Goal: Task Accomplishment & Management: Manage account settings

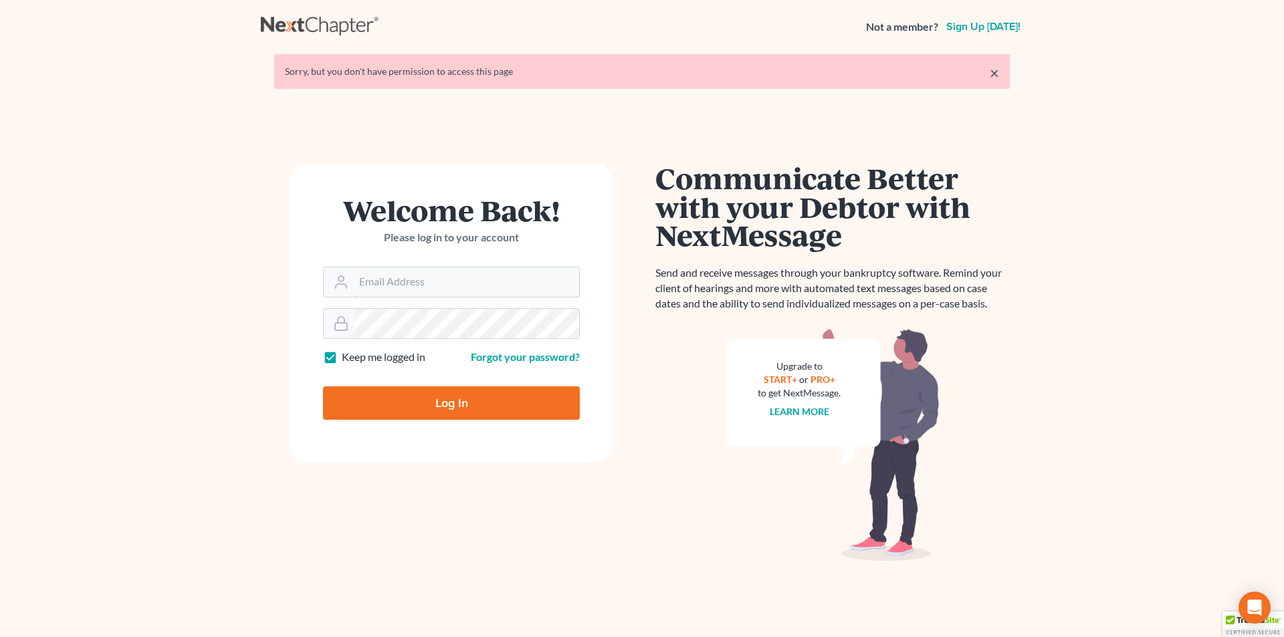
type input "skp@dimentfirm.com"
click at [401, 395] on input "Log In" at bounding box center [451, 403] width 257 height 33
type input "Thinking..."
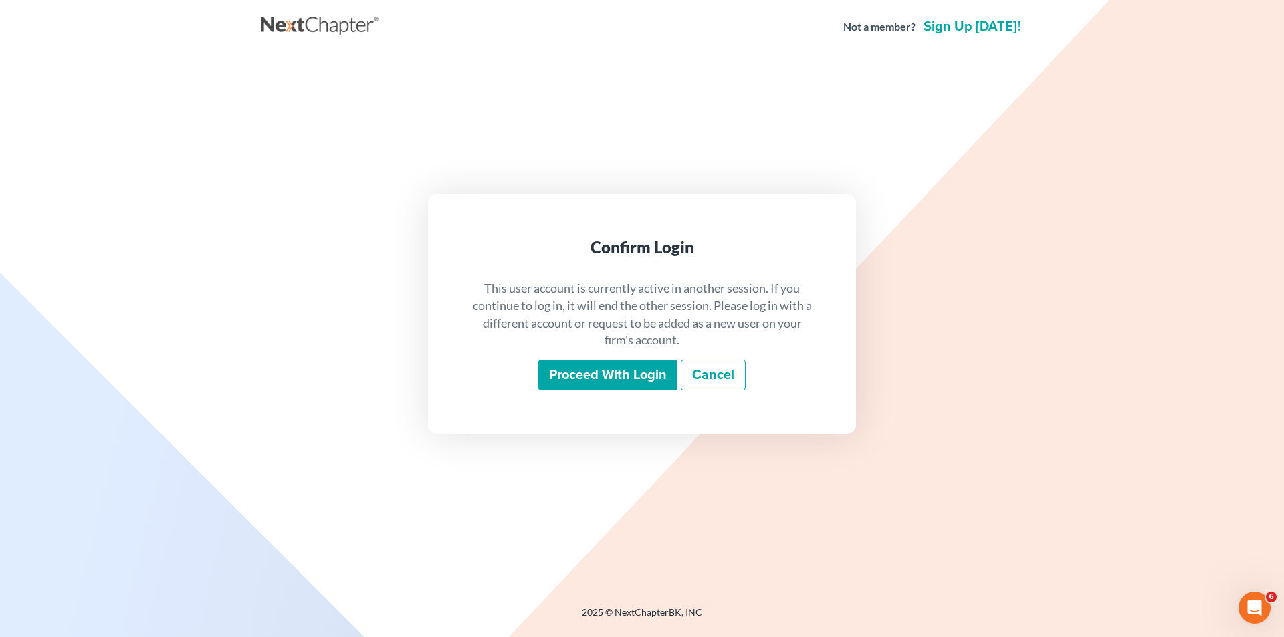
click at [609, 367] on input "Proceed with login" at bounding box center [607, 375] width 139 height 31
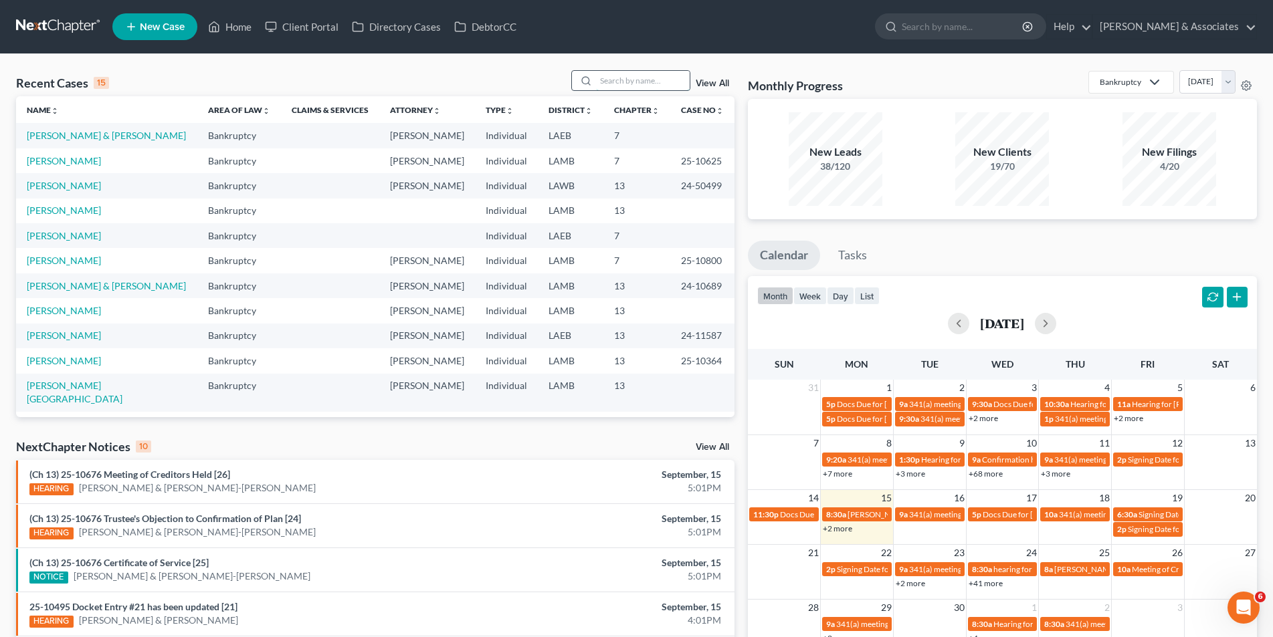
click at [634, 85] on input "search" at bounding box center [643, 80] width 94 height 19
type input "[PERSON_NAME]"
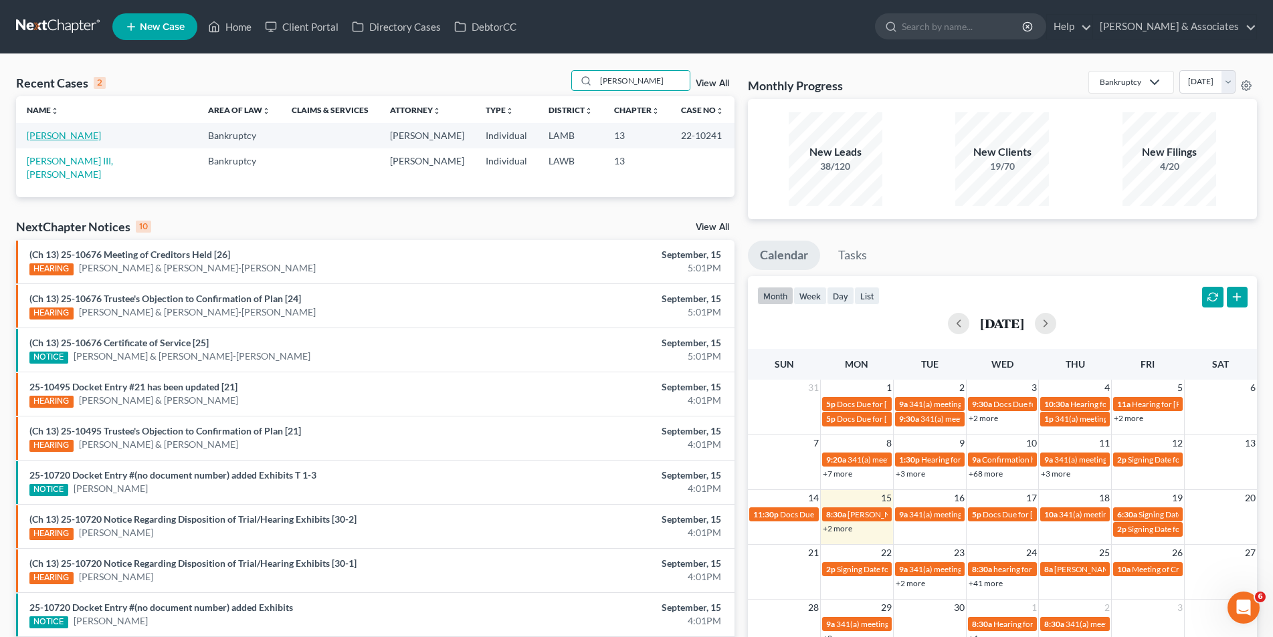
click at [67, 137] on link "[PERSON_NAME]" at bounding box center [64, 135] width 74 height 11
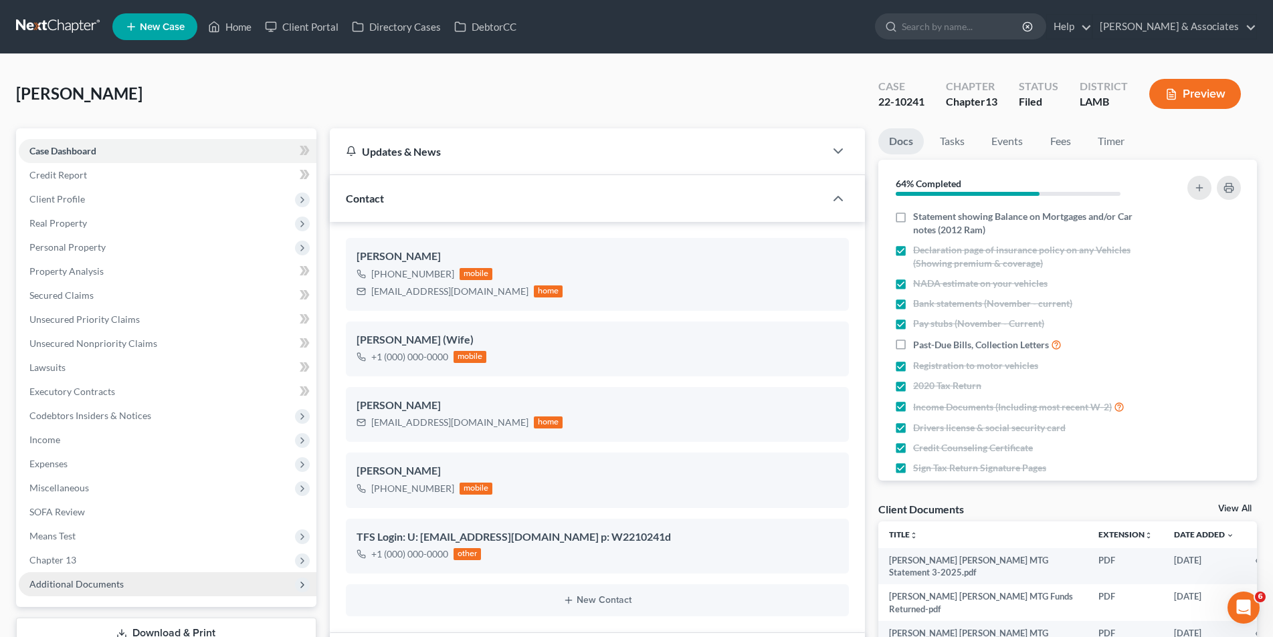
click at [211, 572] on span "Additional Documents" at bounding box center [168, 584] width 298 height 24
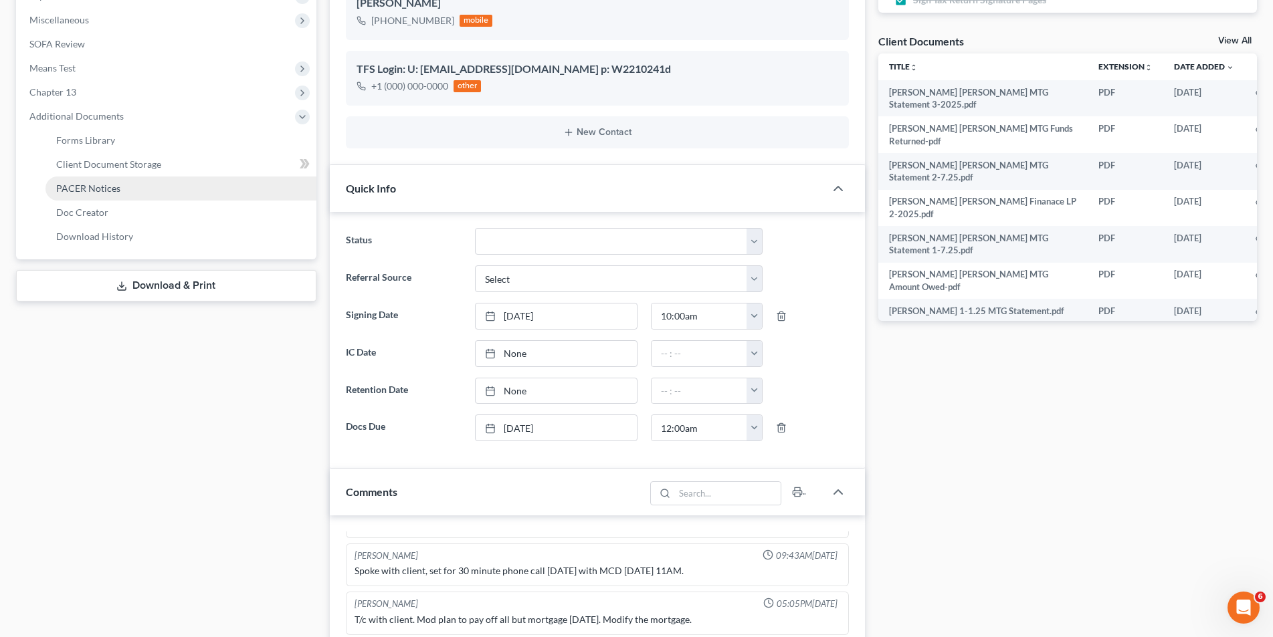
scroll to position [2353, 0]
click at [171, 185] on link "PACER Notices" at bounding box center [180, 189] width 271 height 24
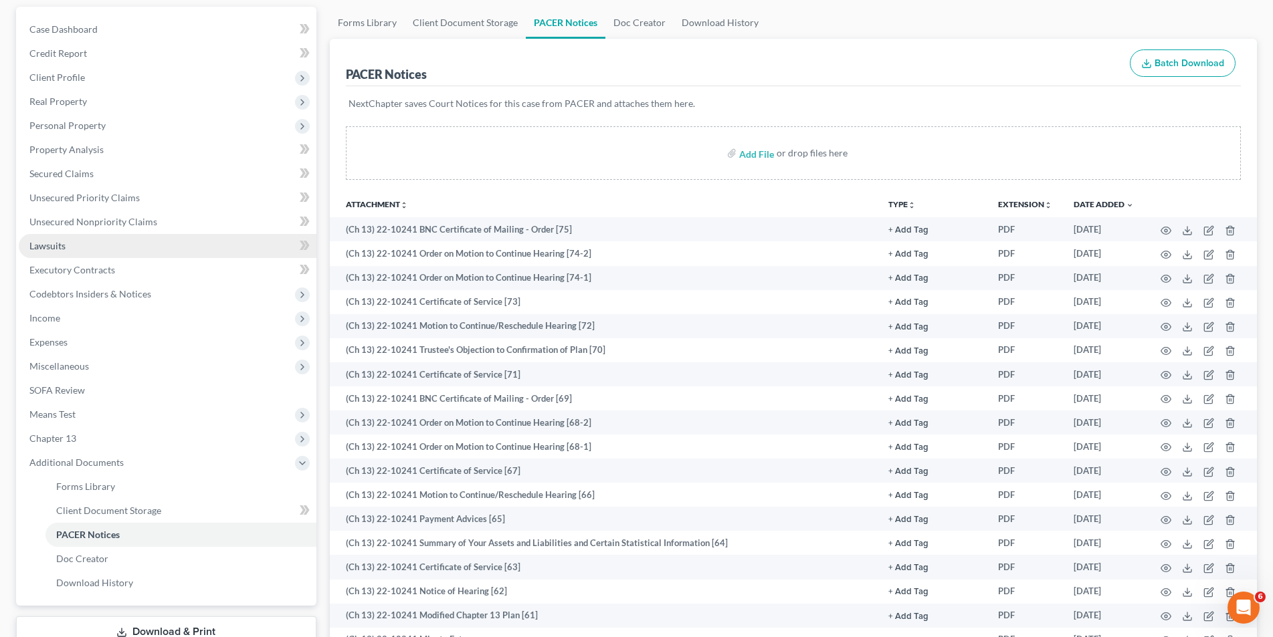
scroll to position [201, 0]
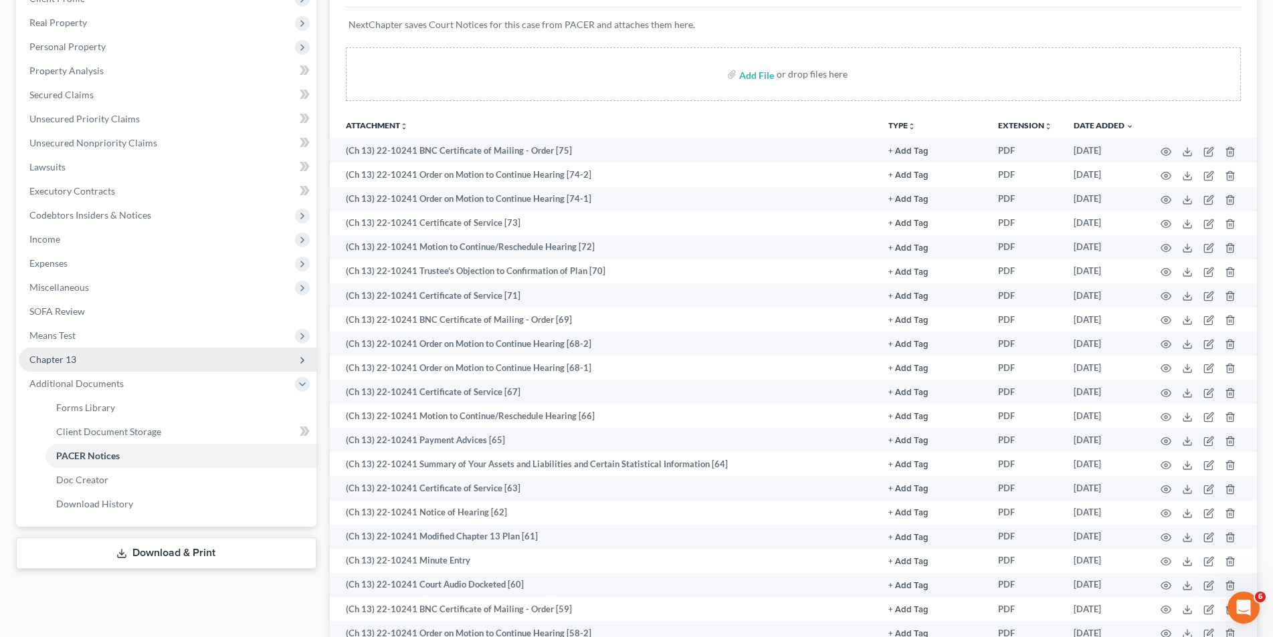
click at [95, 368] on span "Chapter 13" at bounding box center [168, 360] width 298 height 24
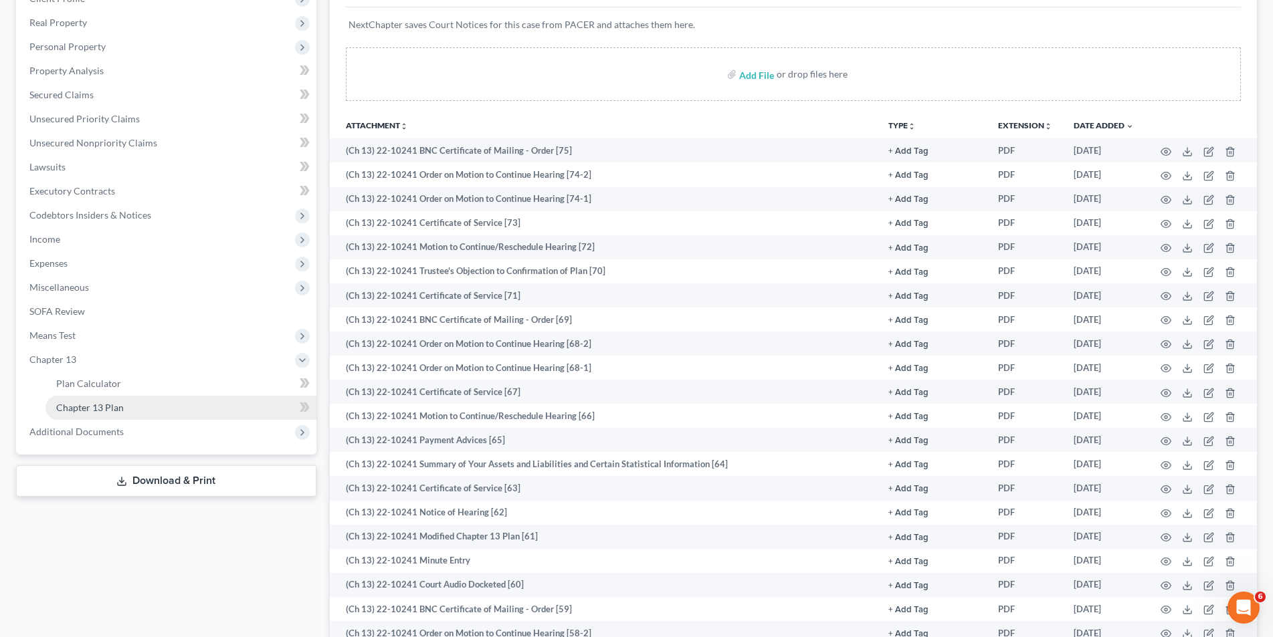
click at [98, 405] on span "Chapter 13 Plan" at bounding box center [90, 407] width 68 height 11
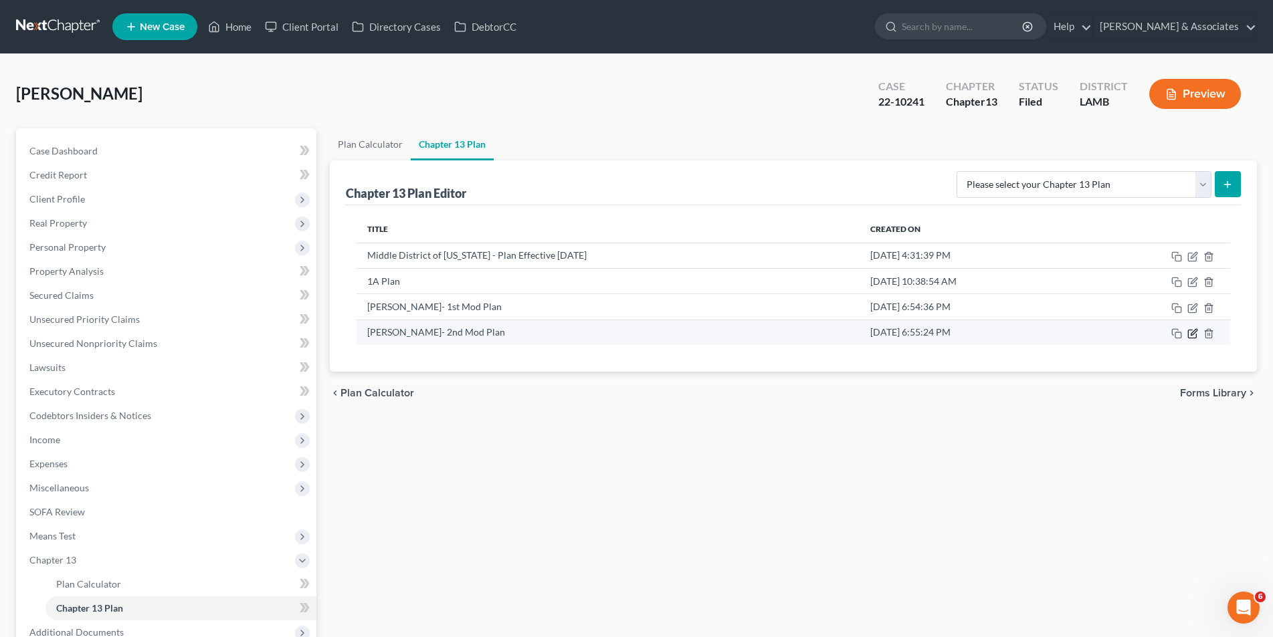
click at [1194, 333] on icon "button" at bounding box center [1193, 332] width 6 height 6
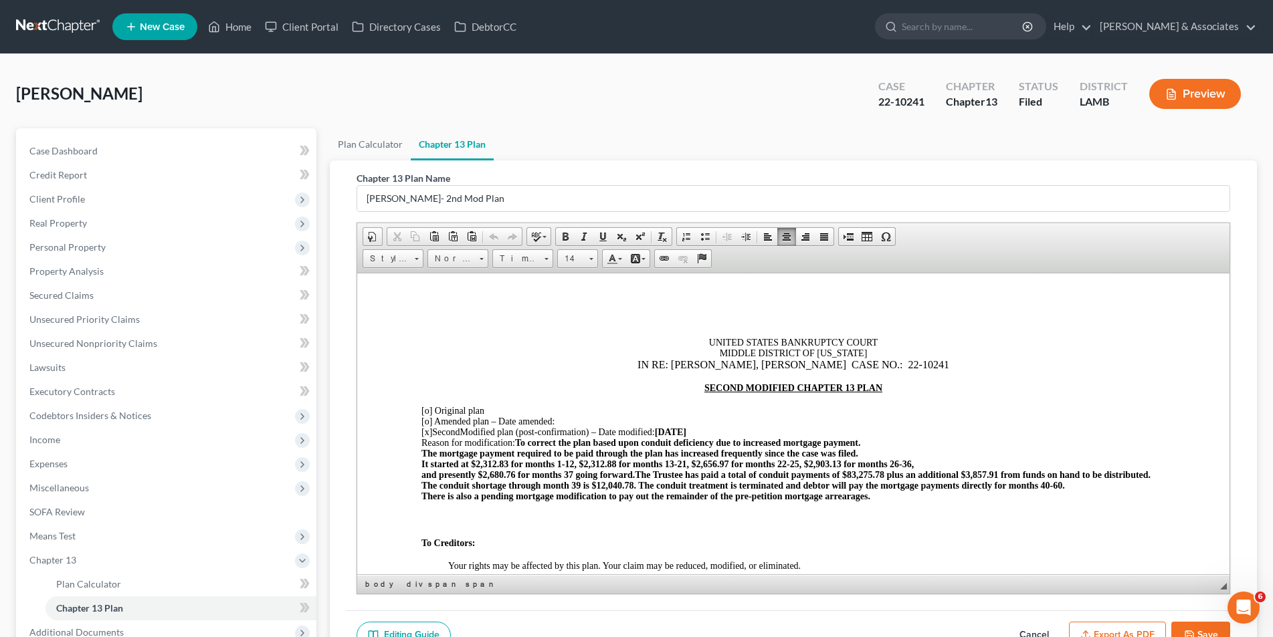
drag, startPoint x: 673, startPoint y: 427, endPoint x: 683, endPoint y: 416, distance: 15.1
click at [675, 427] on span "[DATE]" at bounding box center [669, 432] width 31 height 10
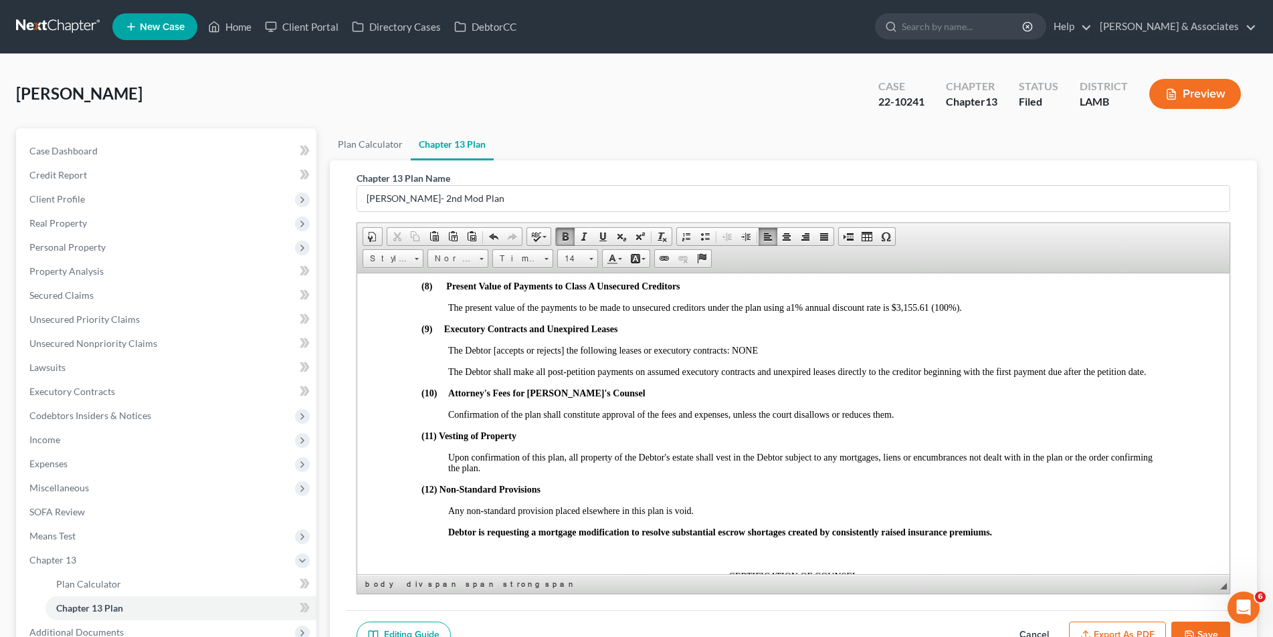
scroll to position [3009, 0]
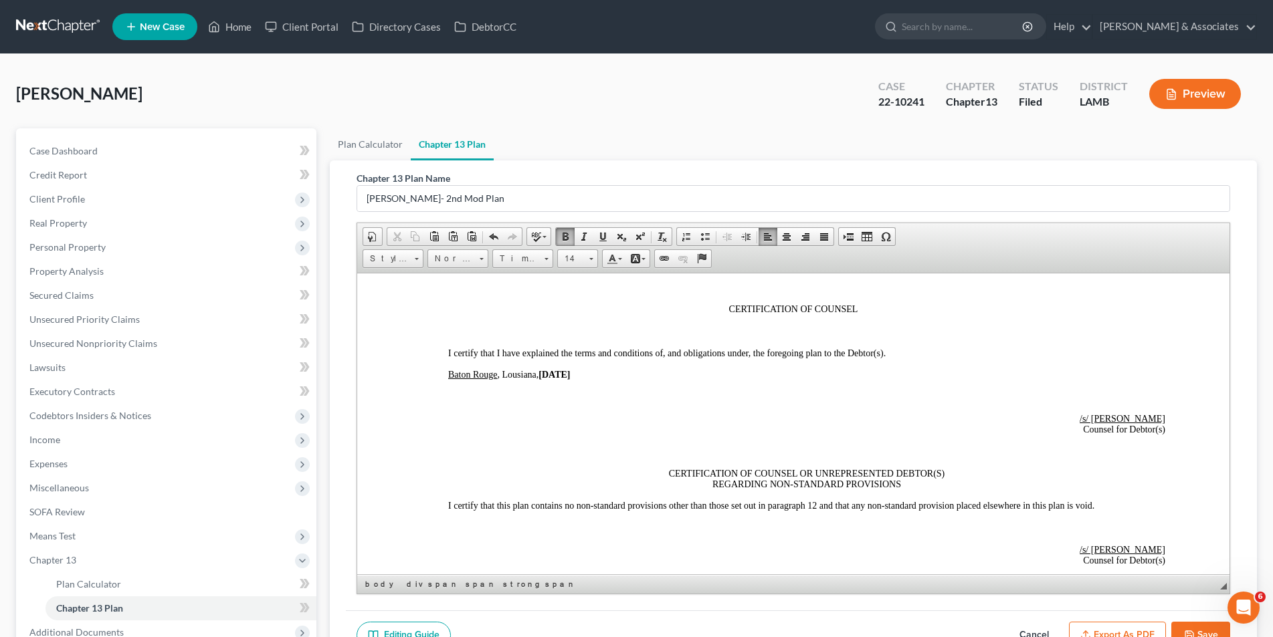
click at [549, 373] on strong "[DATE]" at bounding box center [553, 374] width 31 height 10
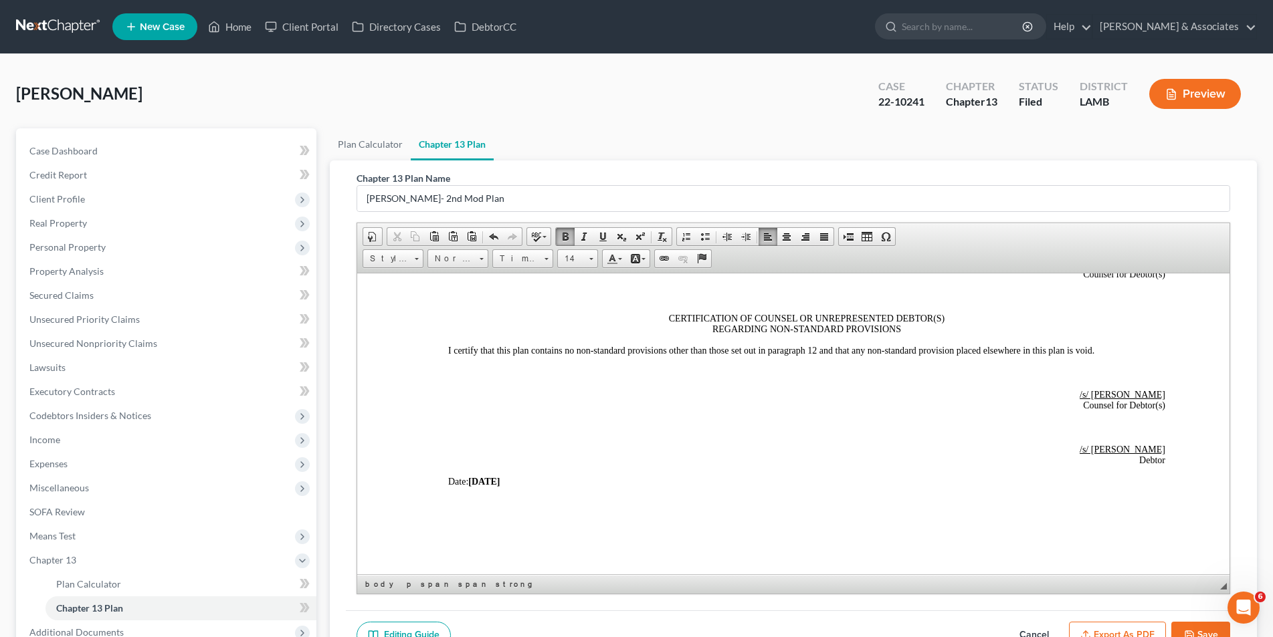
click at [479, 479] on strong "[DATE]" at bounding box center [482, 481] width 31 height 10
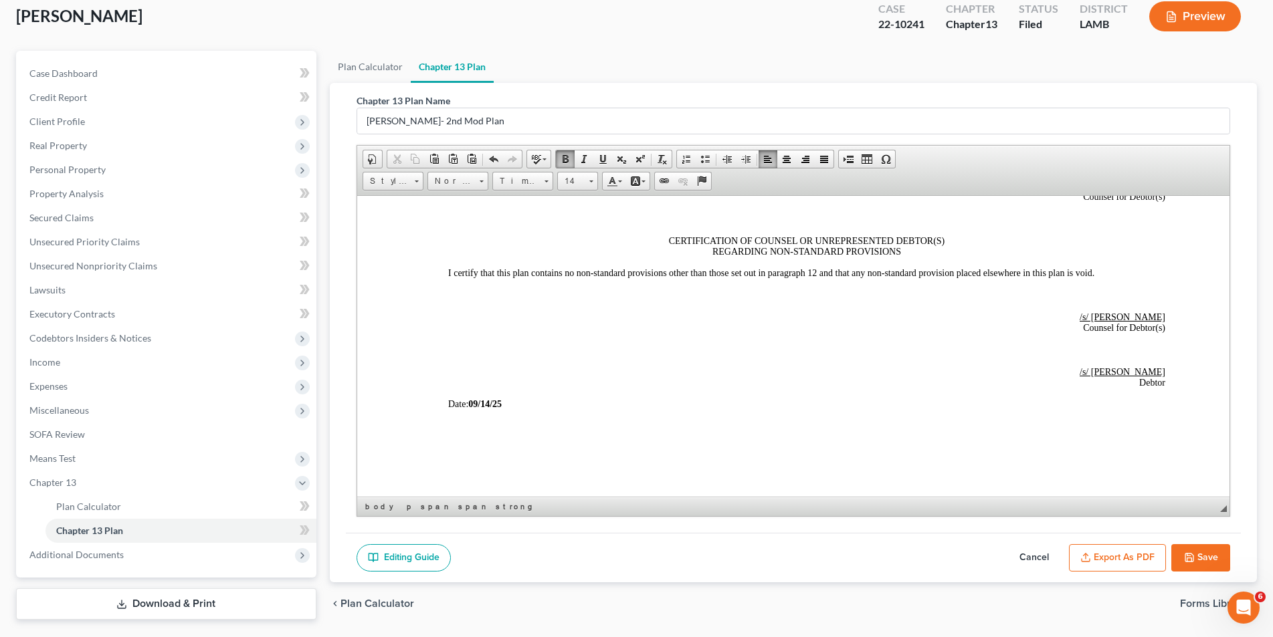
scroll to position [115, 0]
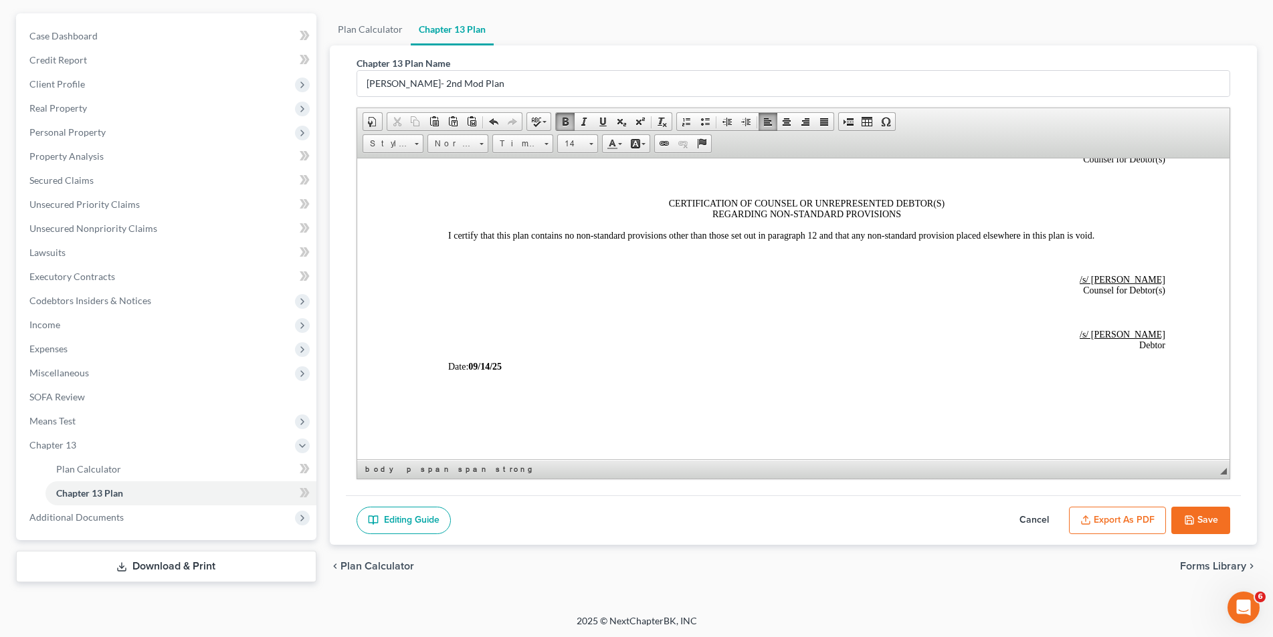
click at [1192, 521] on icon "button" at bounding box center [1189, 520] width 11 height 11
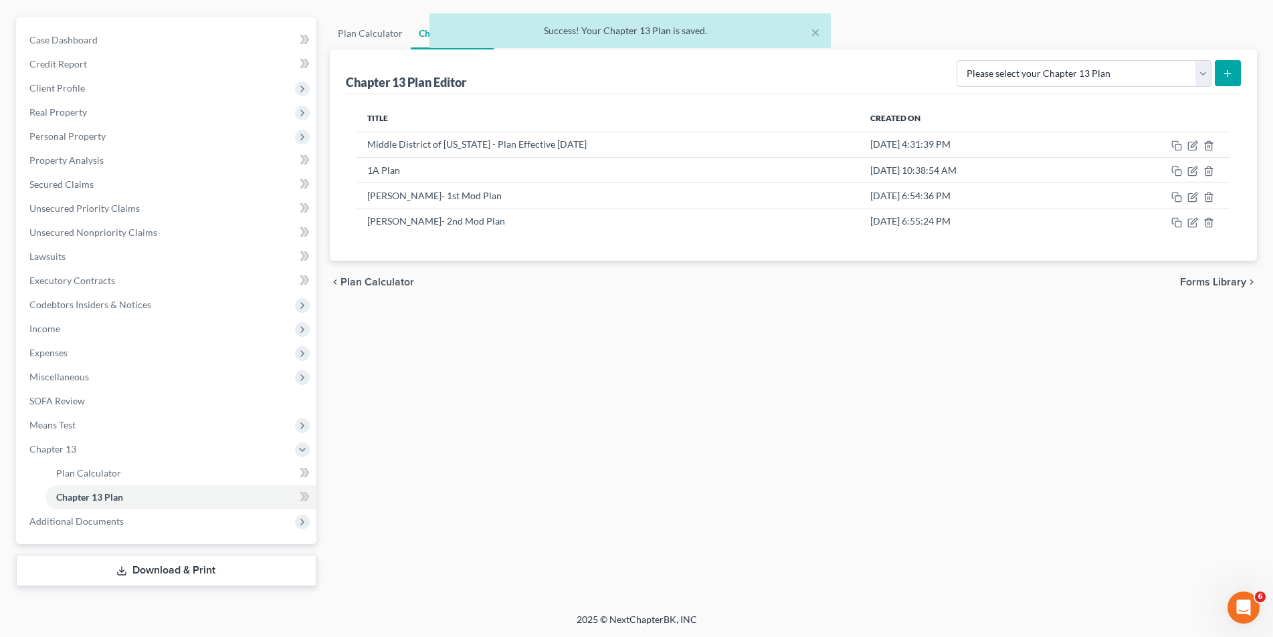
scroll to position [111, 0]
click at [1195, 224] on icon "button" at bounding box center [1192, 222] width 11 height 11
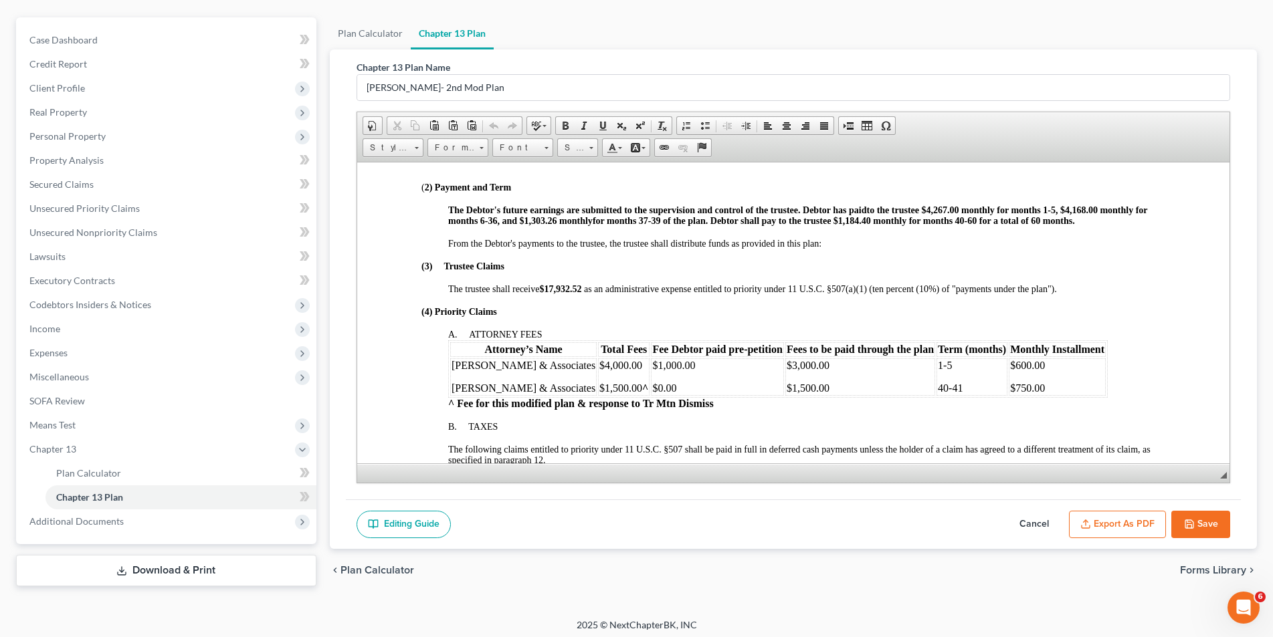
scroll to position [468, 0]
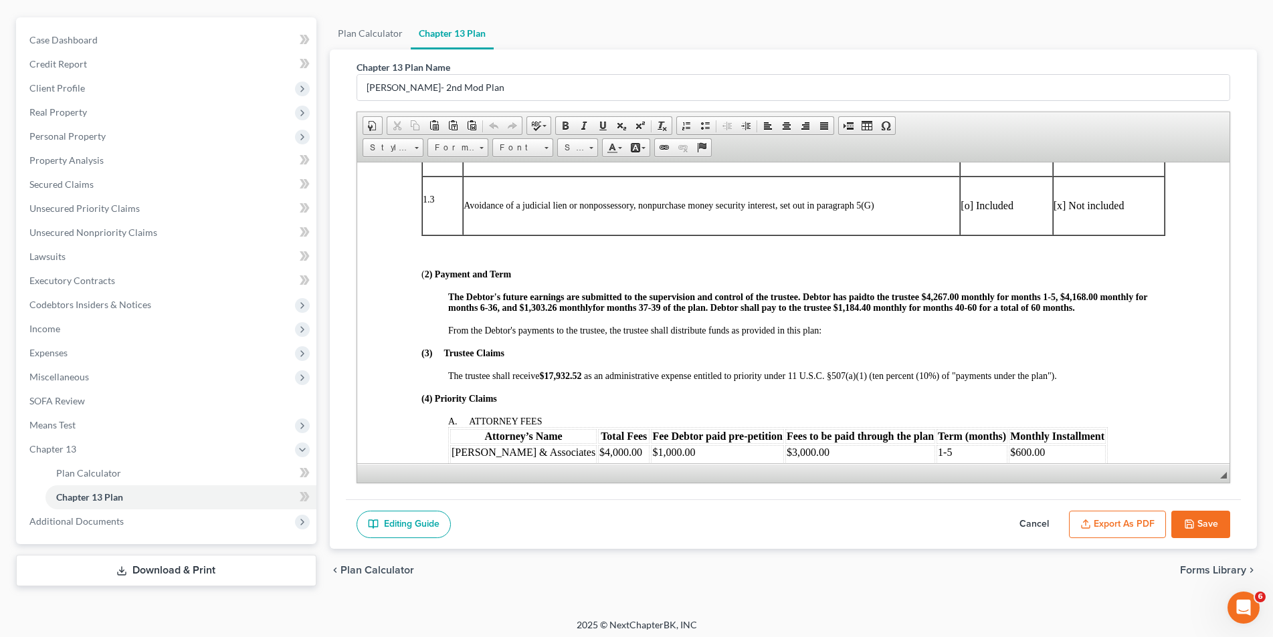
drag, startPoint x: 502, startPoint y: 305, endPoint x: 516, endPoint y: 303, distance: 14.8
click at [502, 305] on span "monthly for months 1-5, $4,168.00 monthly for months 6-36, and $1,303.26 monthly" at bounding box center [796, 302] width 699 height 21
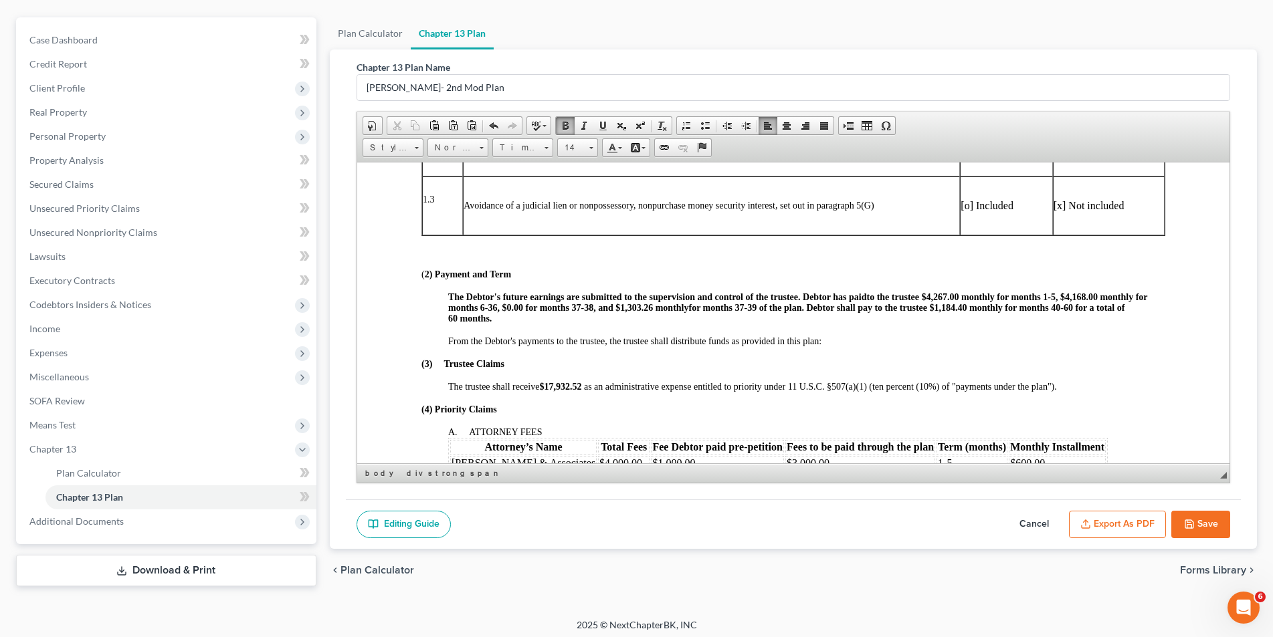
click at [651, 306] on span "monthly for months 1-5, $4,168.00 monthly for months 6-36, $0.00 for months 37-…" at bounding box center [796, 302] width 699 height 21
click at [690, 307] on span "for months 37-39 of the plan. Debtor shall pay to the trustee $1,184.40 monthly…" at bounding box center [784, 312] width 674 height 21
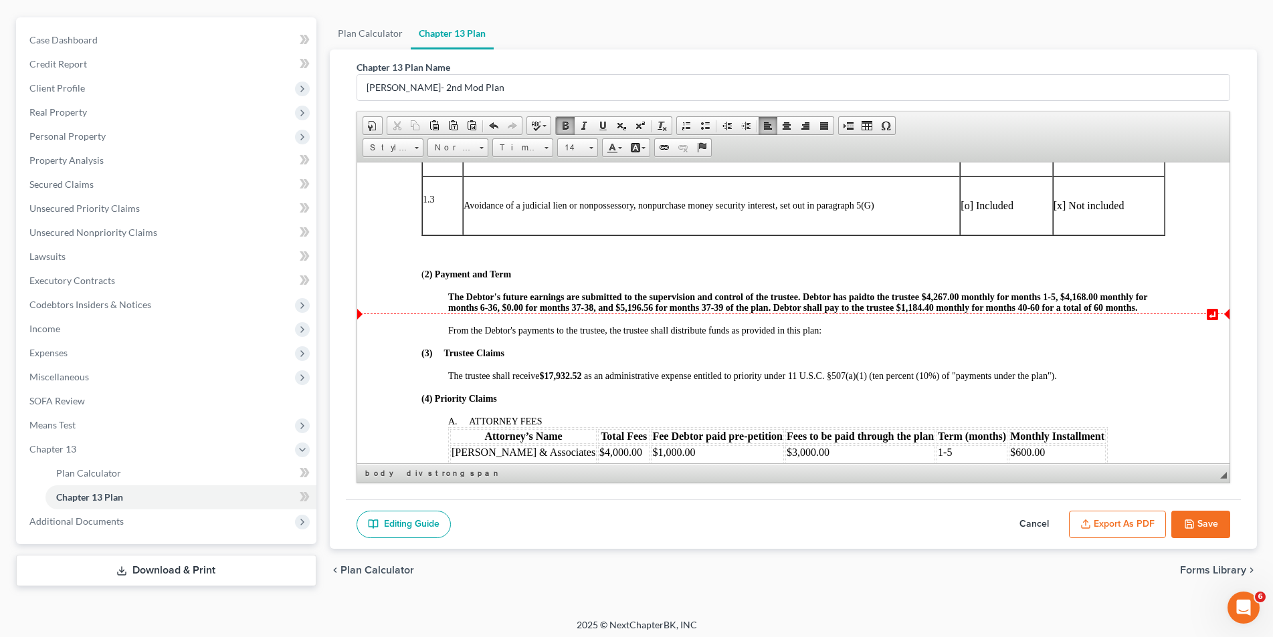
click at [714, 308] on span "for months 37-39 of the plan. Debtor shall pay to the trustee $1,184.40 monthly…" at bounding box center [896, 307] width 482 height 10
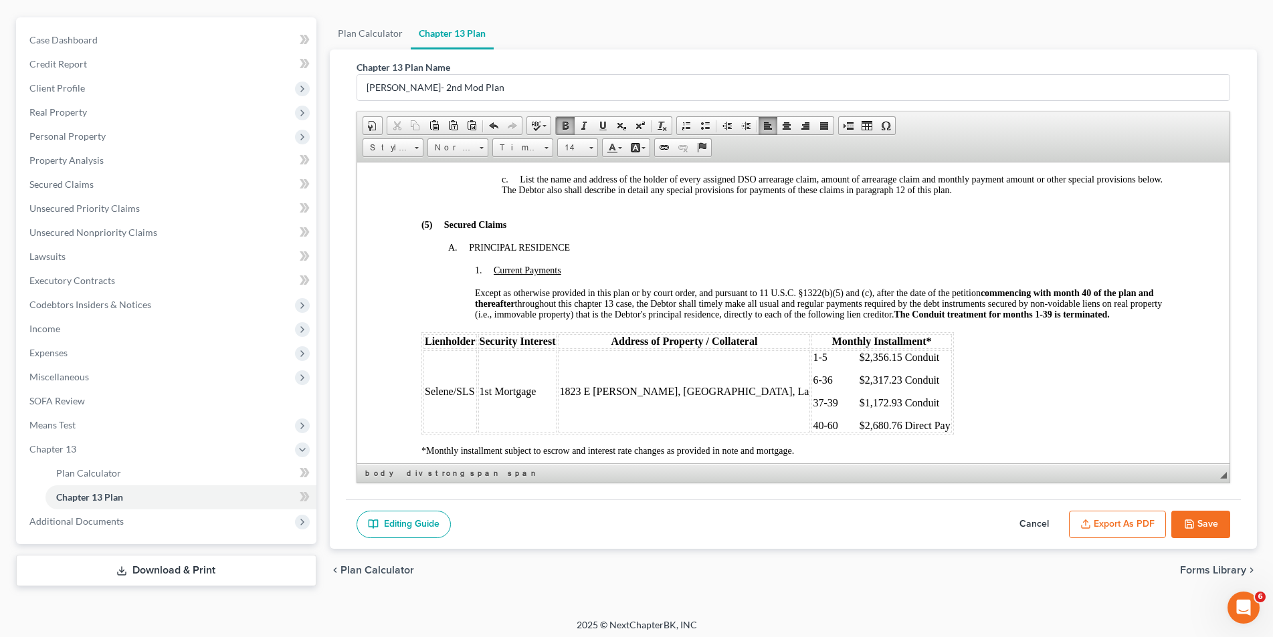
scroll to position [1204, 0]
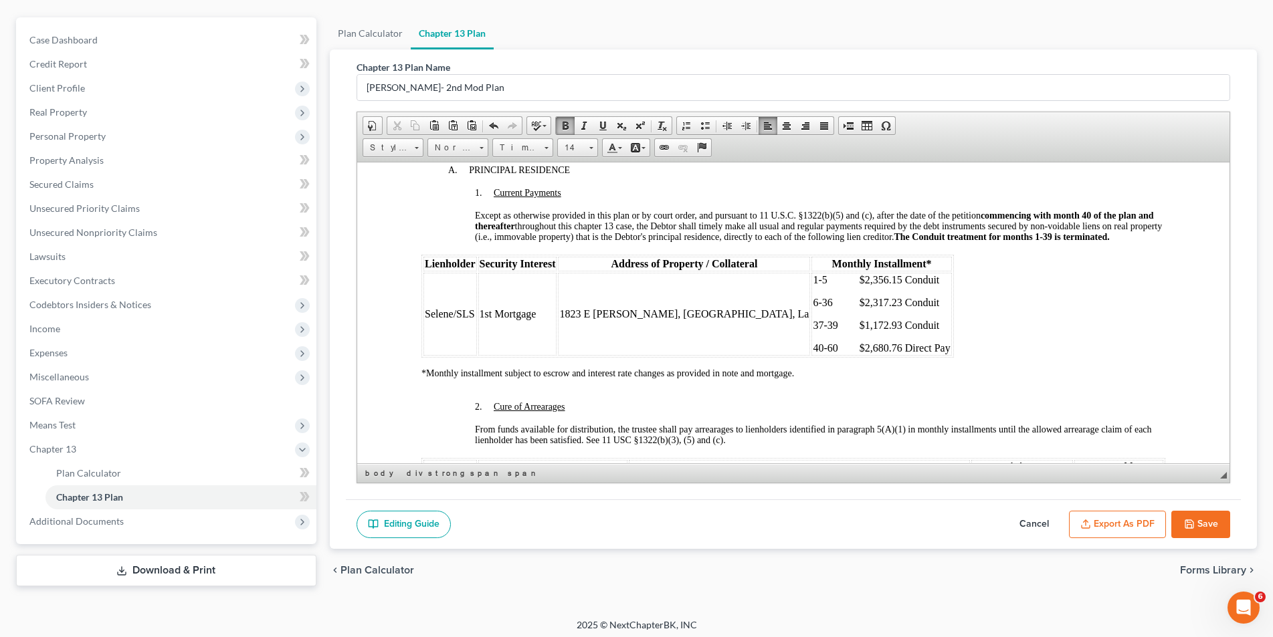
click at [812, 327] on span "37-39 $1,172.93 Conduit" at bounding box center [875, 324] width 126 height 11
click at [812, 324] on span "39 $1,172.93 Conduit" at bounding box center [868, 324] width 112 height 11
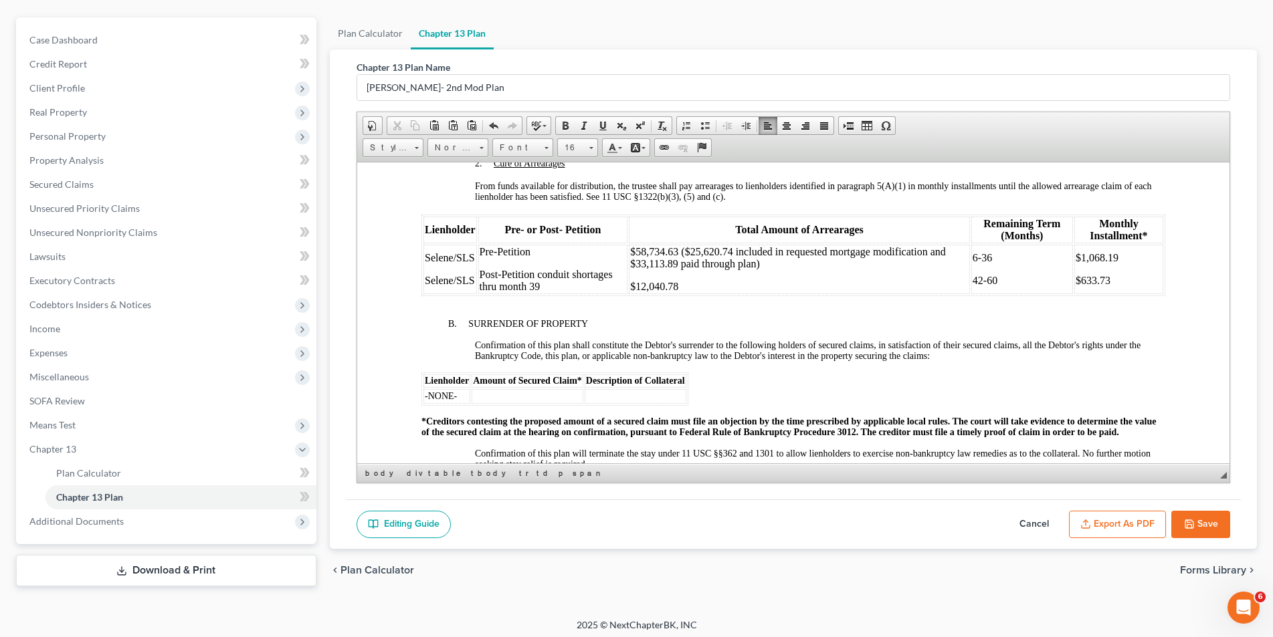
scroll to position [1404, 0]
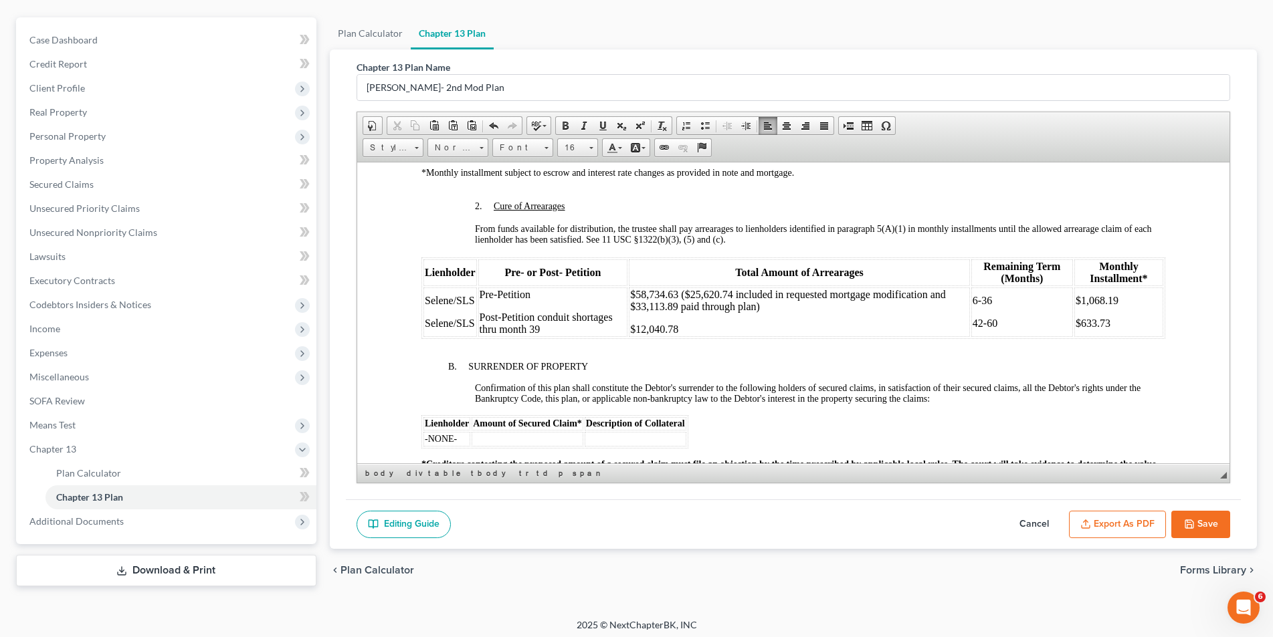
click at [970, 324] on td "6-36 42-60" at bounding box center [1021, 311] width 102 height 49
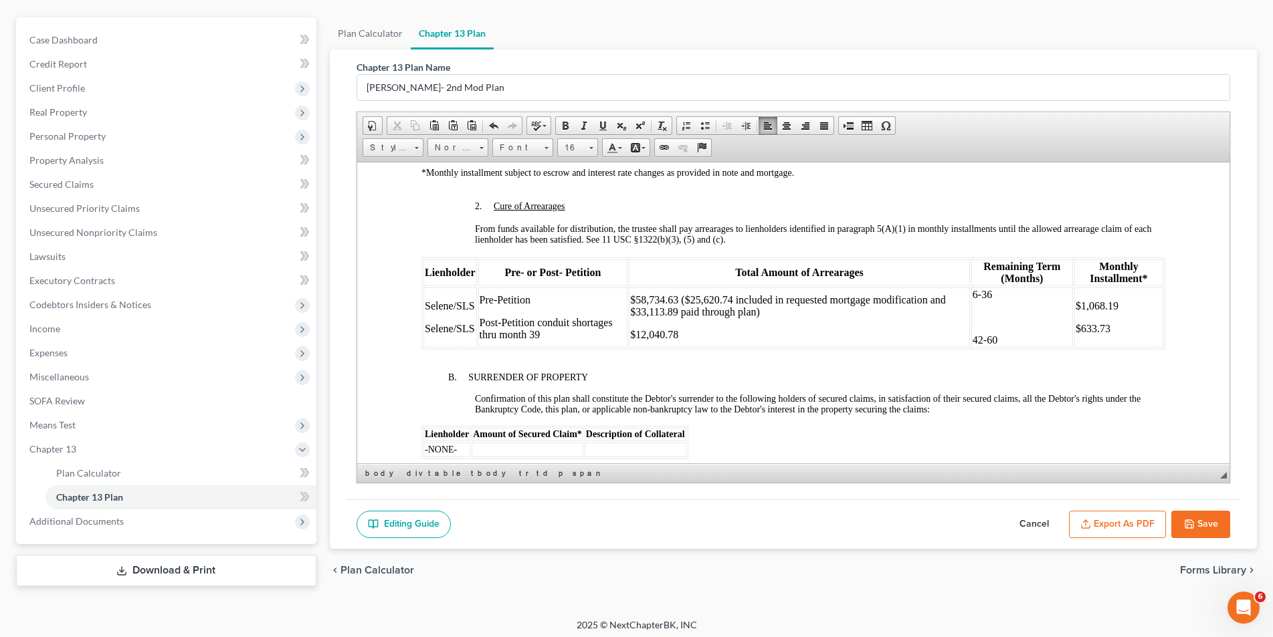
click at [1075, 328] on span "$633.73" at bounding box center [1092, 327] width 35 height 11
click at [972, 322] on p at bounding box center [1021, 317] width 99 height 12
click at [1075, 338] on span "$633.73" at bounding box center [1092, 339] width 35 height 11
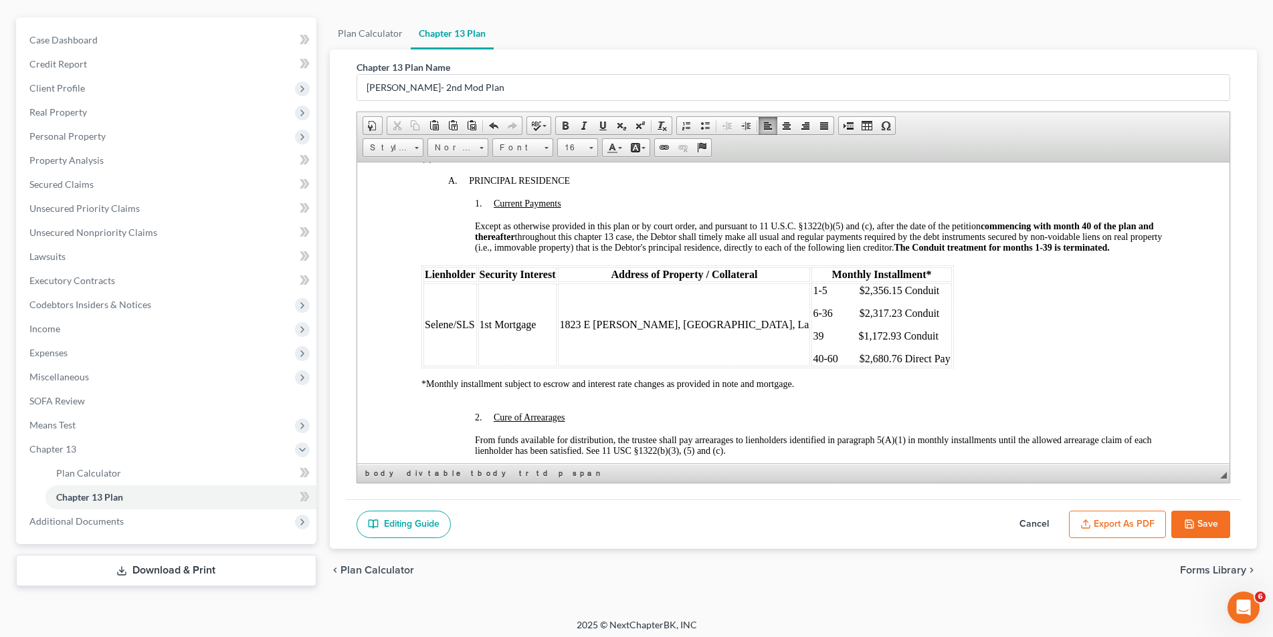
scroll to position [1204, 0]
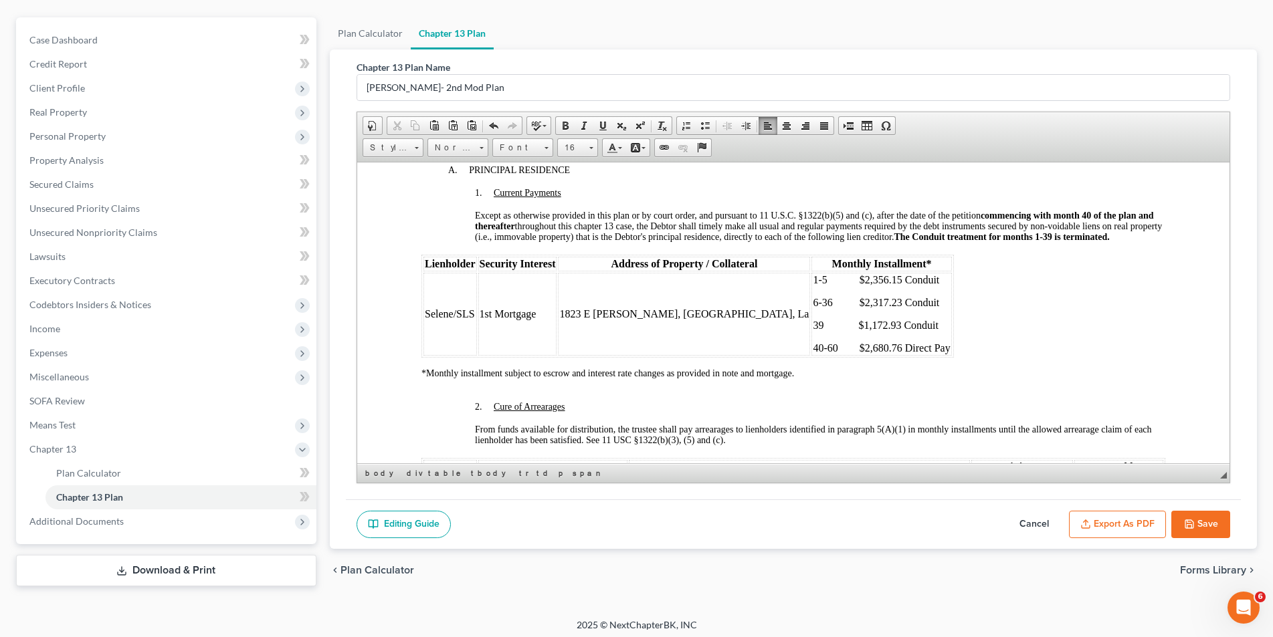
click at [812, 323] on span "39 $1,172.93 Conduit" at bounding box center [875, 324] width 126 height 11
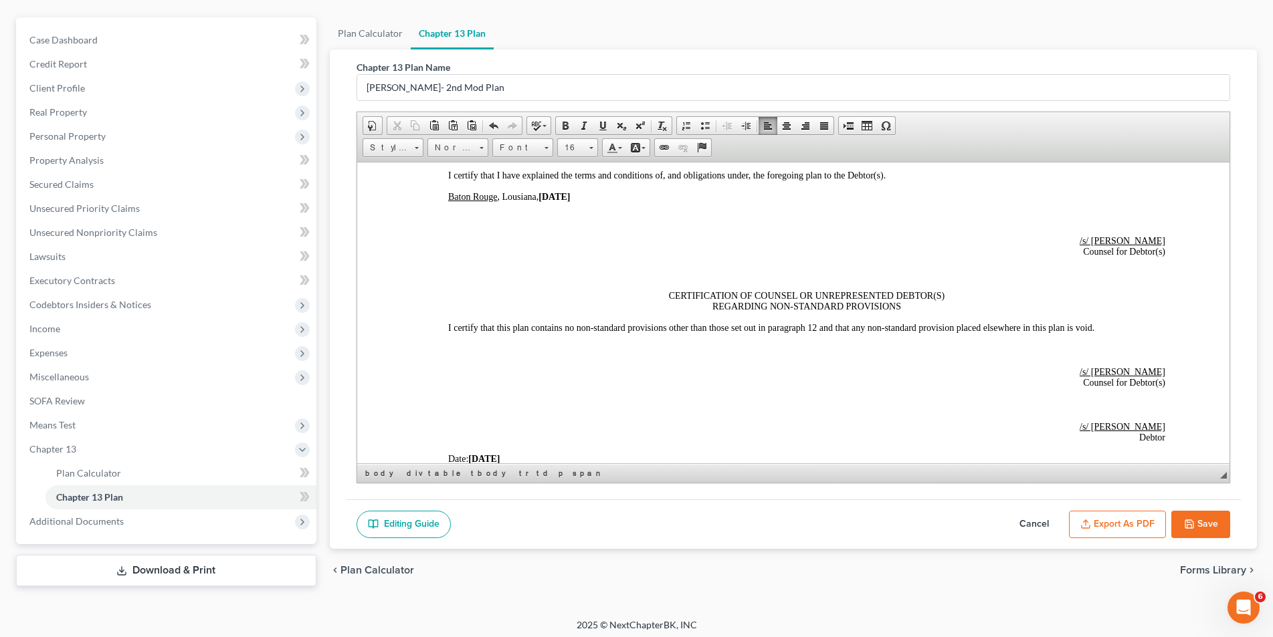
scroll to position [3165, 0]
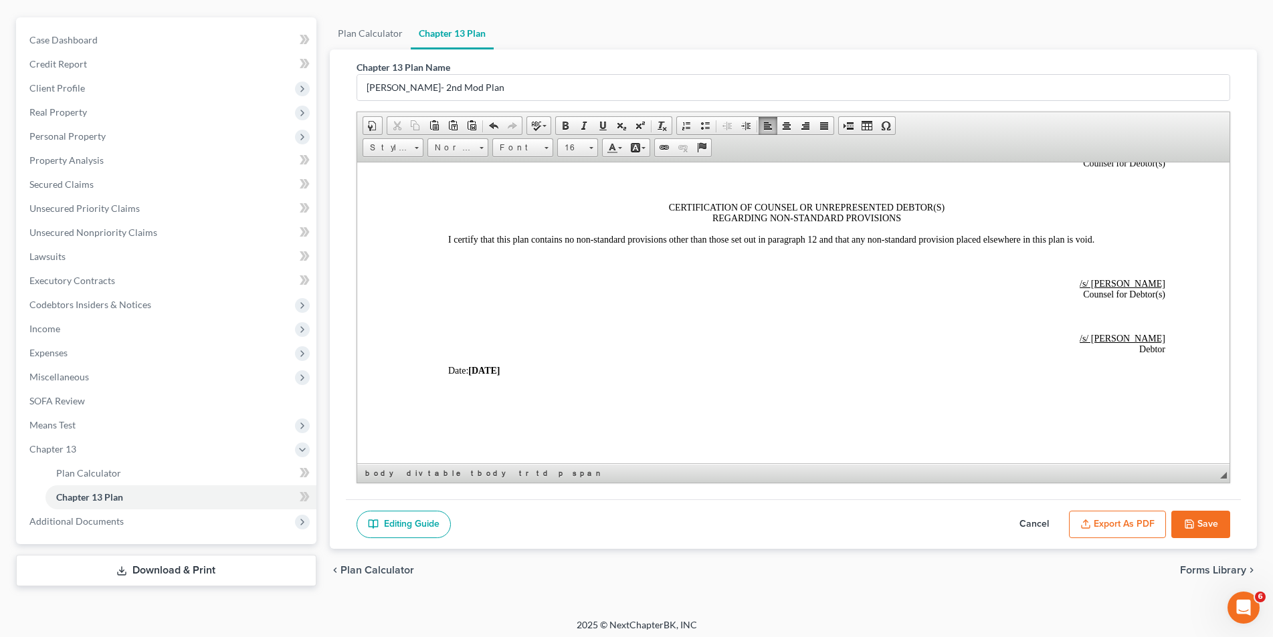
click at [1197, 527] on button "Save" at bounding box center [1200, 525] width 59 height 28
